Goal: Check status: Check status

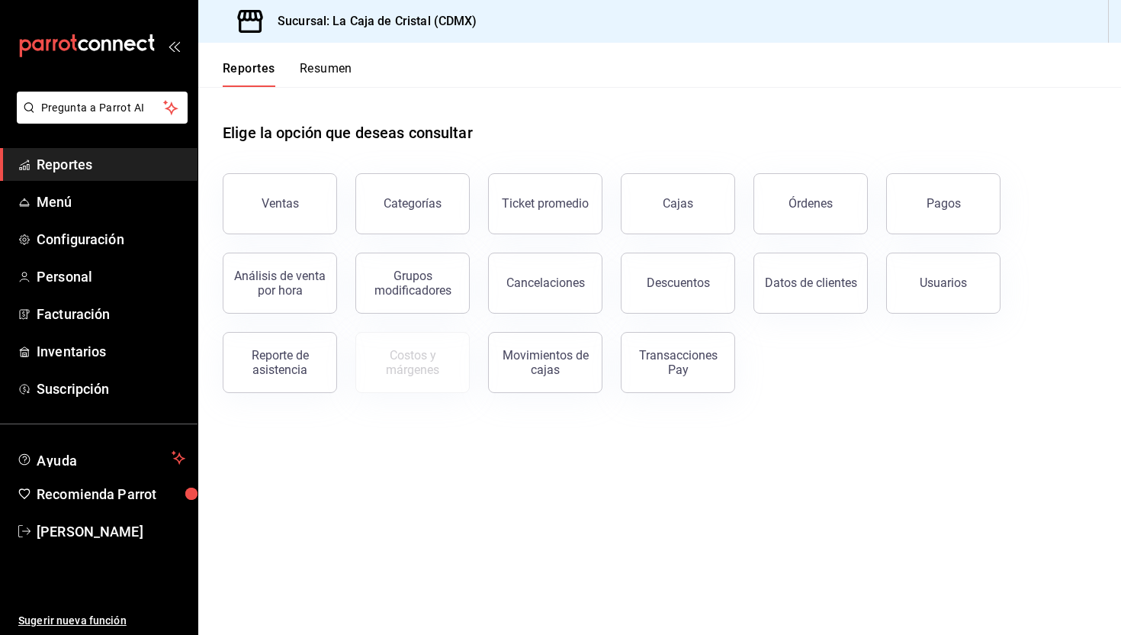
click at [345, 74] on button "Resumen" at bounding box center [326, 74] width 53 height 26
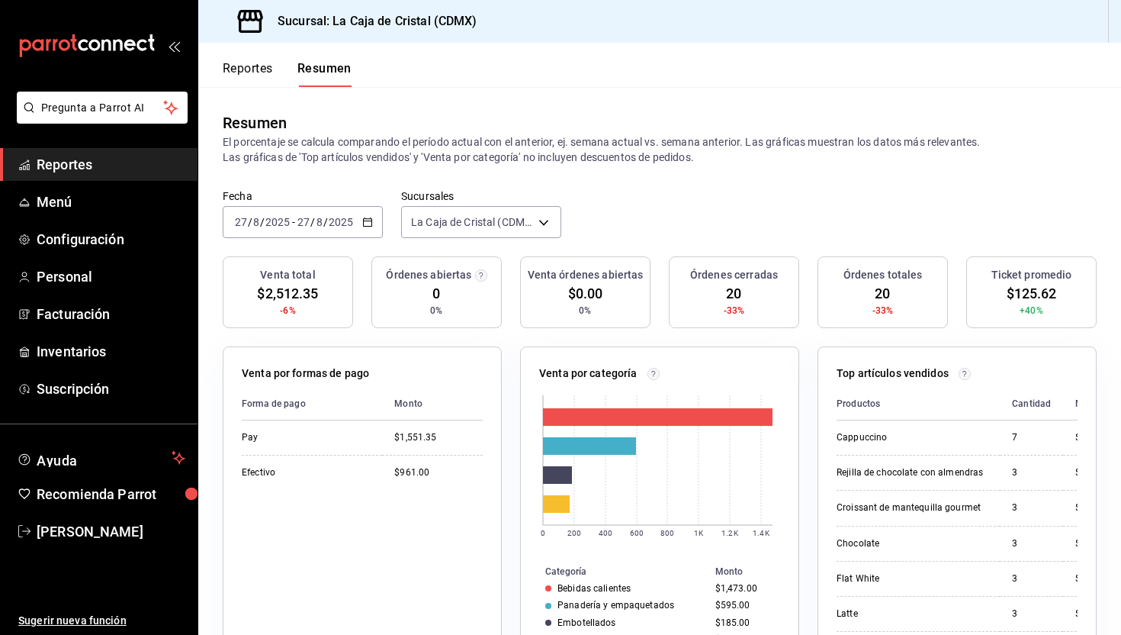
click at [339, 225] on input "2025" at bounding box center [341, 222] width 26 height 12
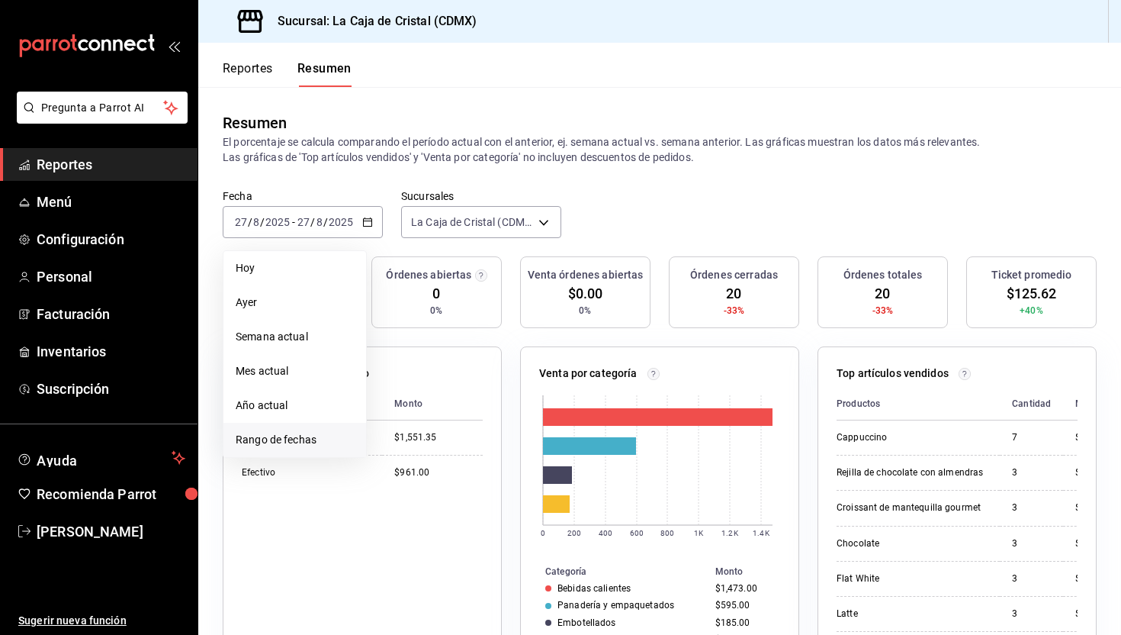
click at [283, 438] on span "Rango de fechas" at bounding box center [295, 440] width 118 height 16
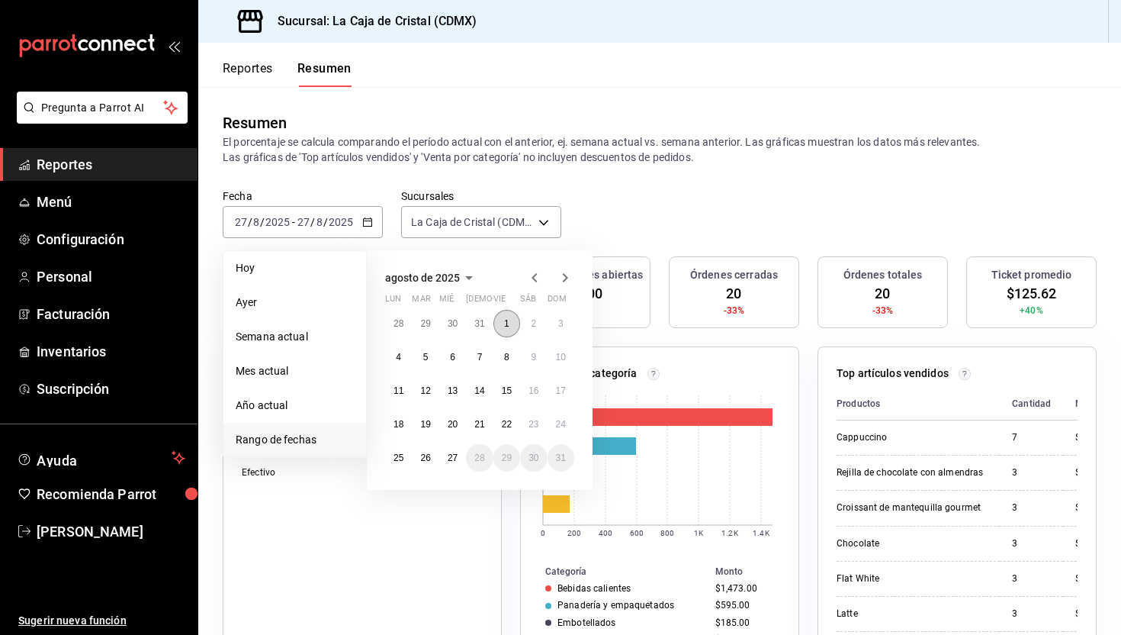
click at [507, 323] on abbr "1" at bounding box center [506, 323] width 5 height 11
click at [456, 457] on abbr "27" at bounding box center [453, 457] width 10 height 11
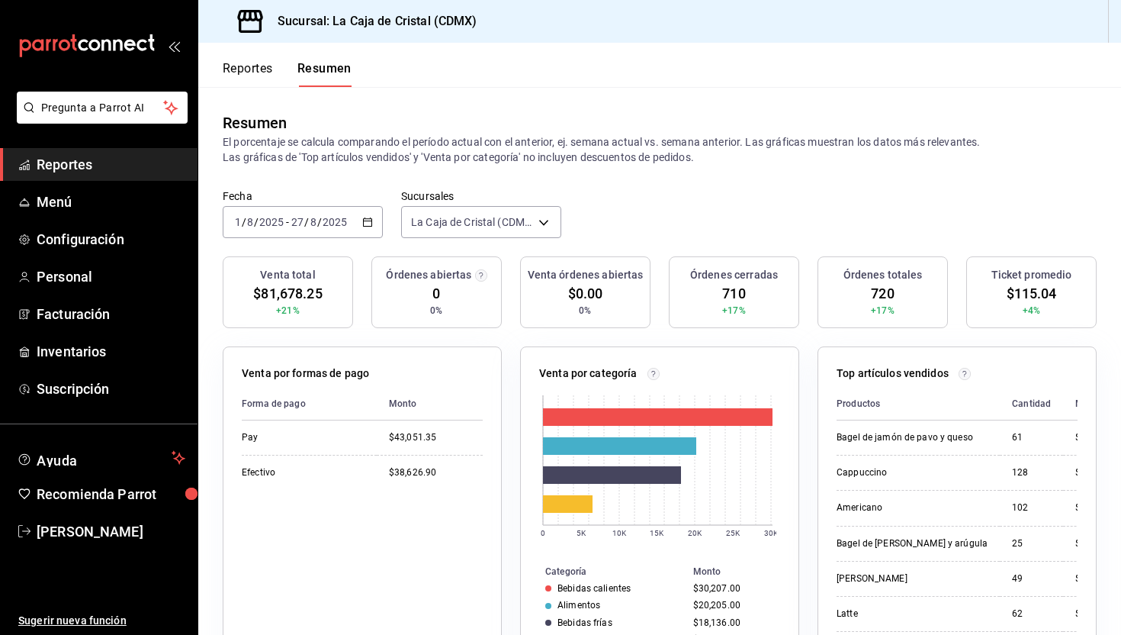
click at [371, 217] on div "2025-08-01 1 / 8 / 2025 - 2025-08-27 27 / 8 / 2025" at bounding box center [303, 222] width 160 height 32
click at [250, 63] on button "Reportes" at bounding box center [248, 74] width 50 height 26
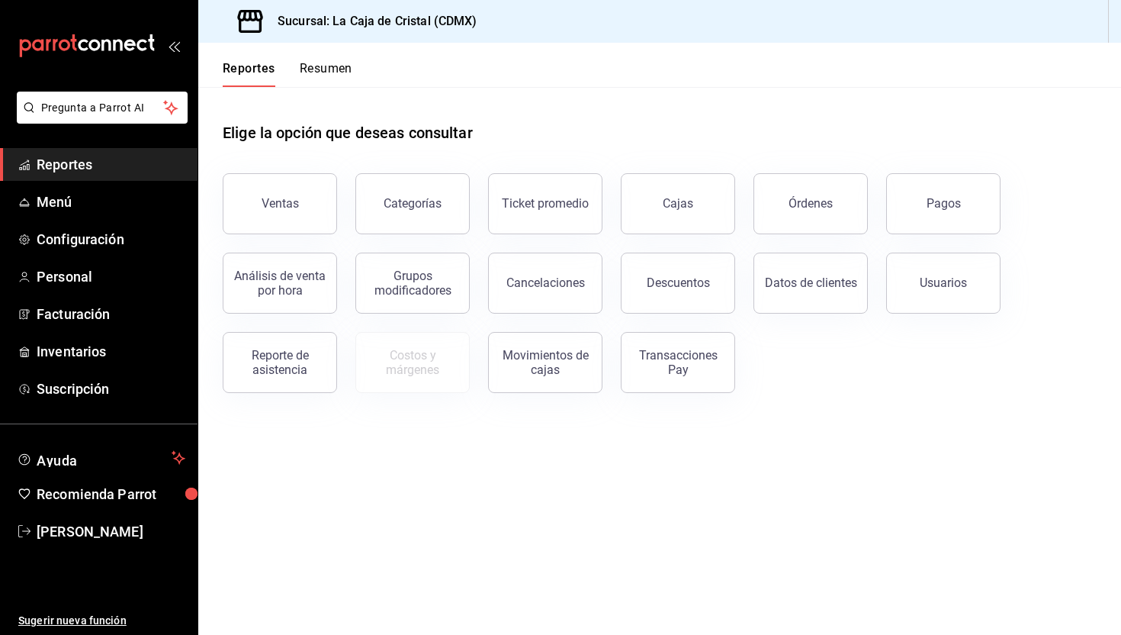
click at [319, 68] on button "Resumen" at bounding box center [326, 74] width 53 height 26
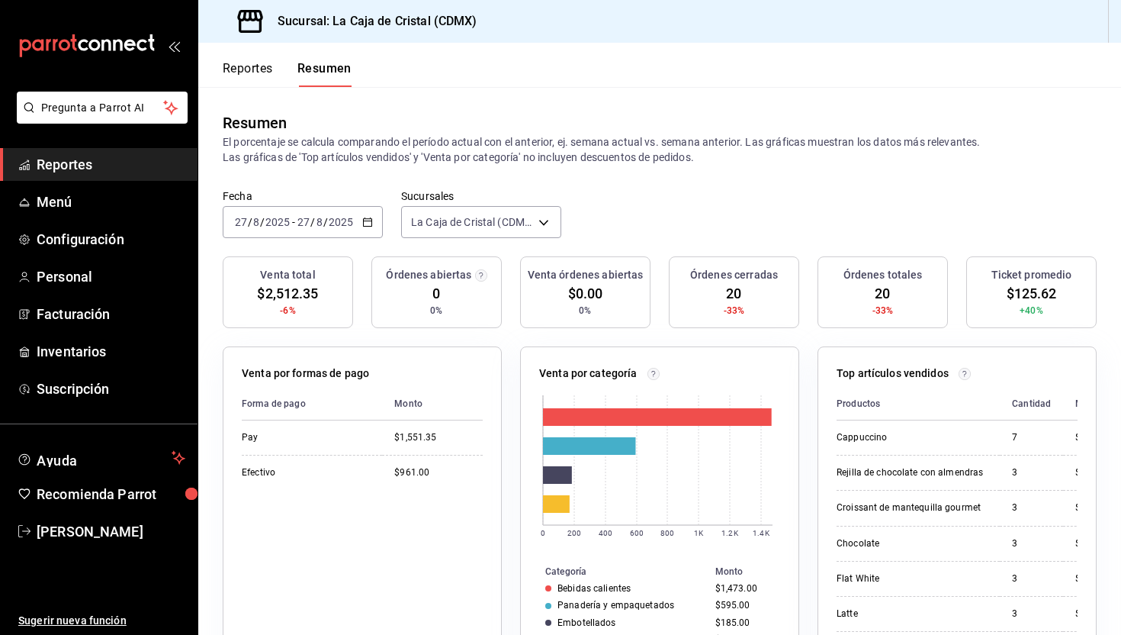
click at [321, 227] on input "8" at bounding box center [320, 222] width 8 height 12
click at [281, 272] on span "Hoy" at bounding box center [295, 268] width 118 height 16
click at [330, 219] on input "2025" at bounding box center [341, 222] width 26 height 12
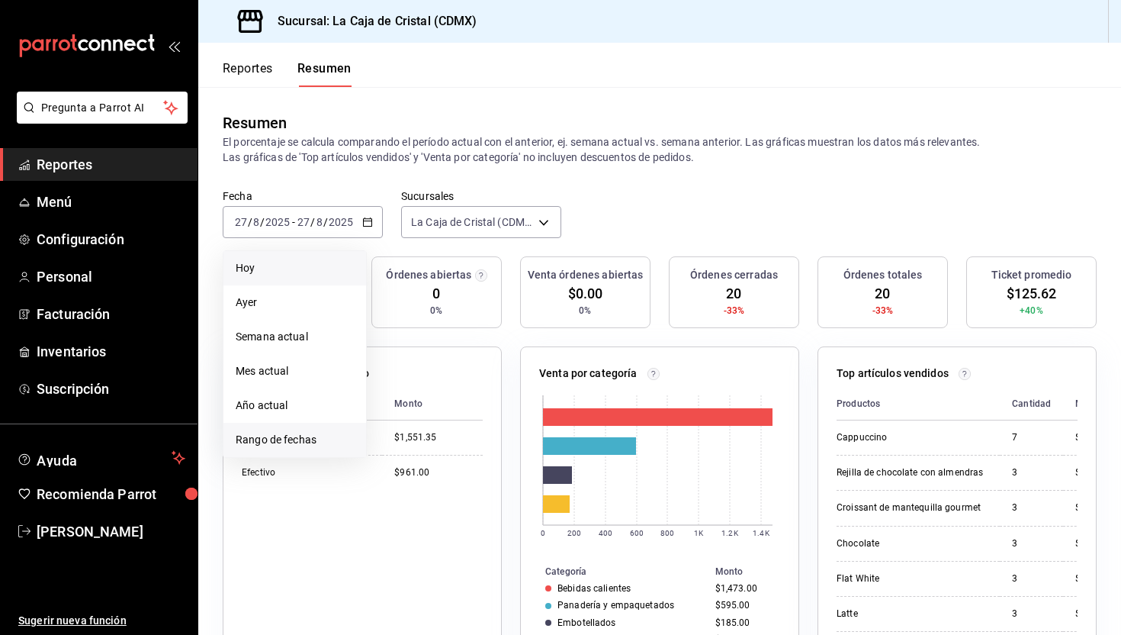
click at [301, 443] on span "Rango de fechas" at bounding box center [295, 440] width 118 height 16
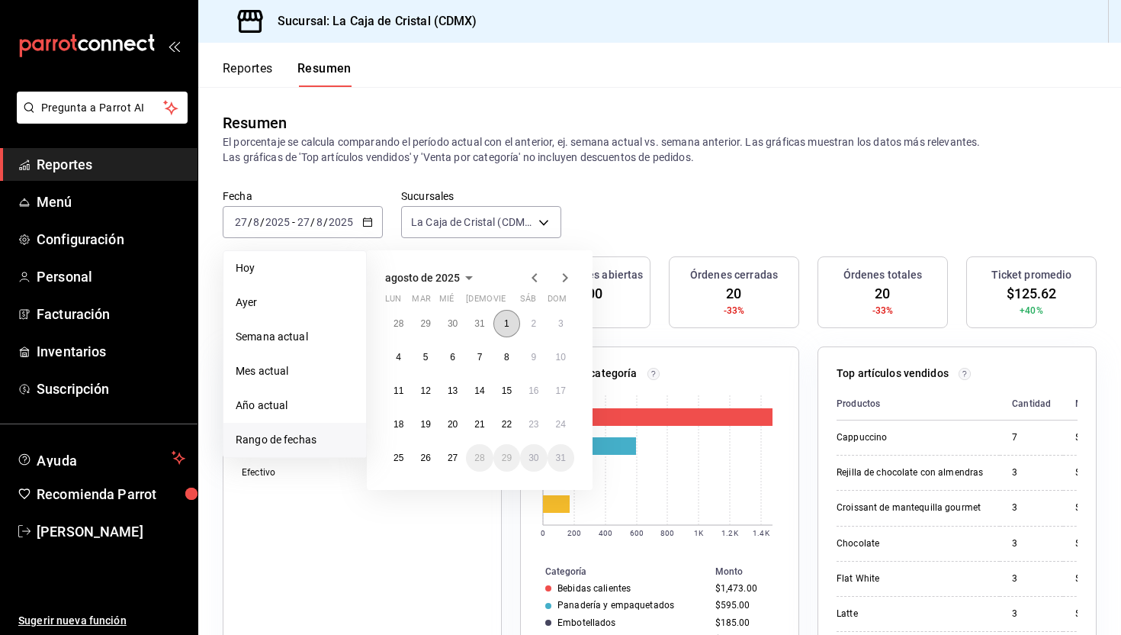
click at [503, 330] on button "1" at bounding box center [507, 323] width 27 height 27
click at [452, 457] on abbr "27" at bounding box center [453, 457] width 10 height 11
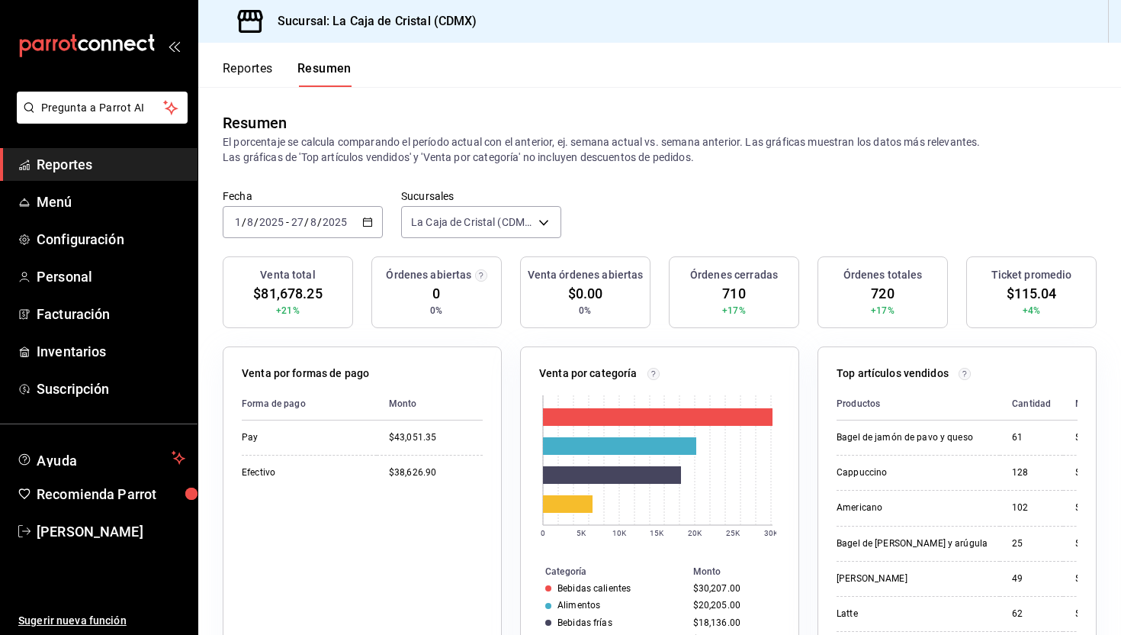
click at [374, 218] on div "2025-08-01 1 / 8 / 2025 - 2025-08-27 27 / 8 / 2025" at bounding box center [303, 222] width 160 height 32
click at [657, 191] on div "Fecha 2025-08-01 1 / 8 / 2025 - 2025-08-27 27 / 8 / 2025 Sucursales La Caja de …" at bounding box center [659, 222] width 923 height 67
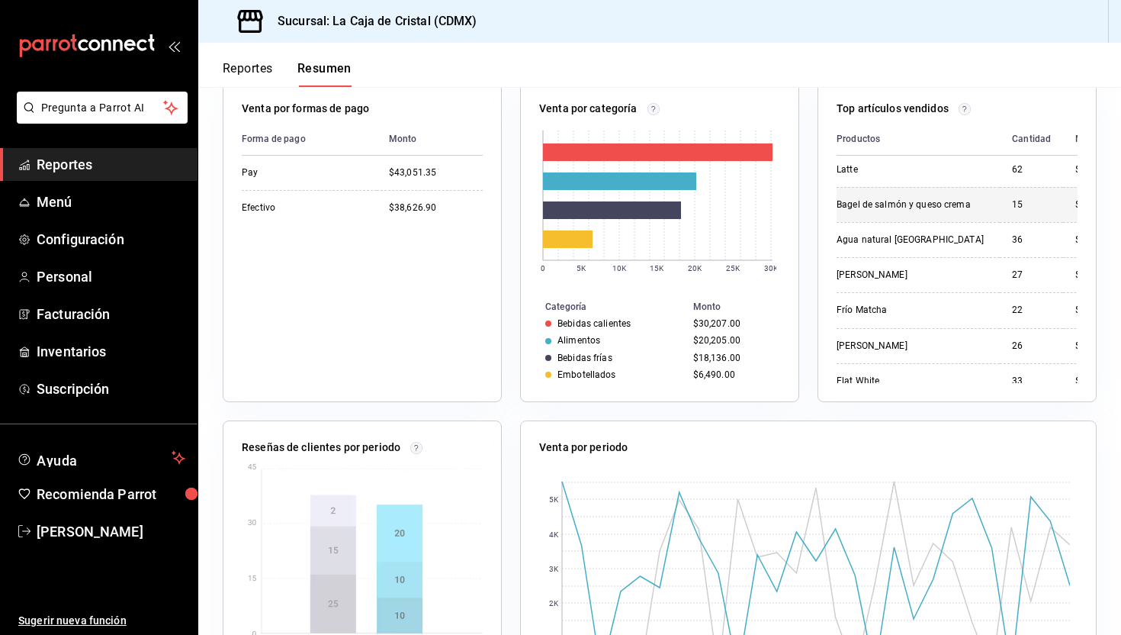
scroll to position [159, 0]
